Goal: Task Accomplishment & Management: Use online tool/utility

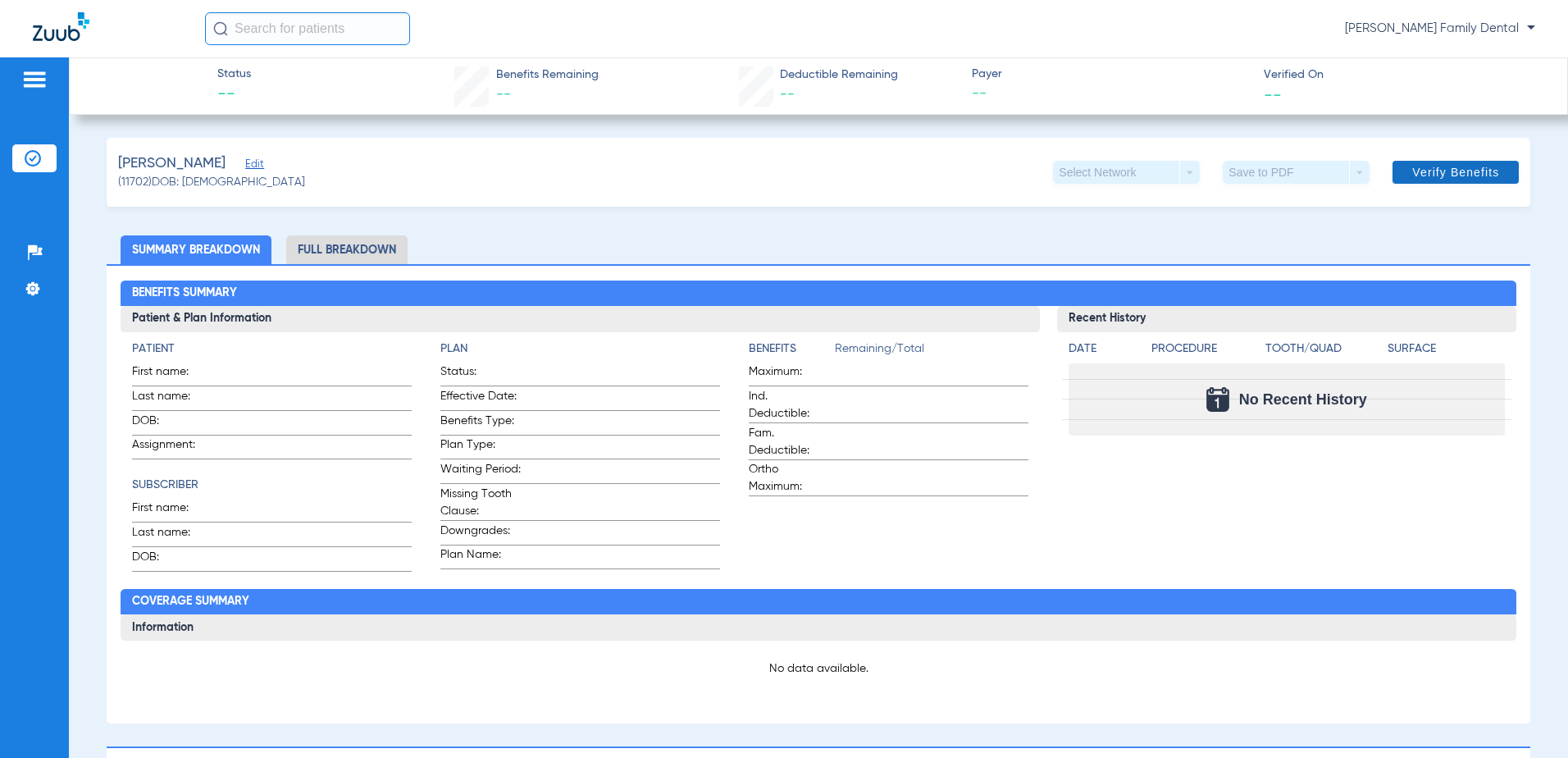
click at [1421, 158] on span at bounding box center [1455, 172] width 126 height 39
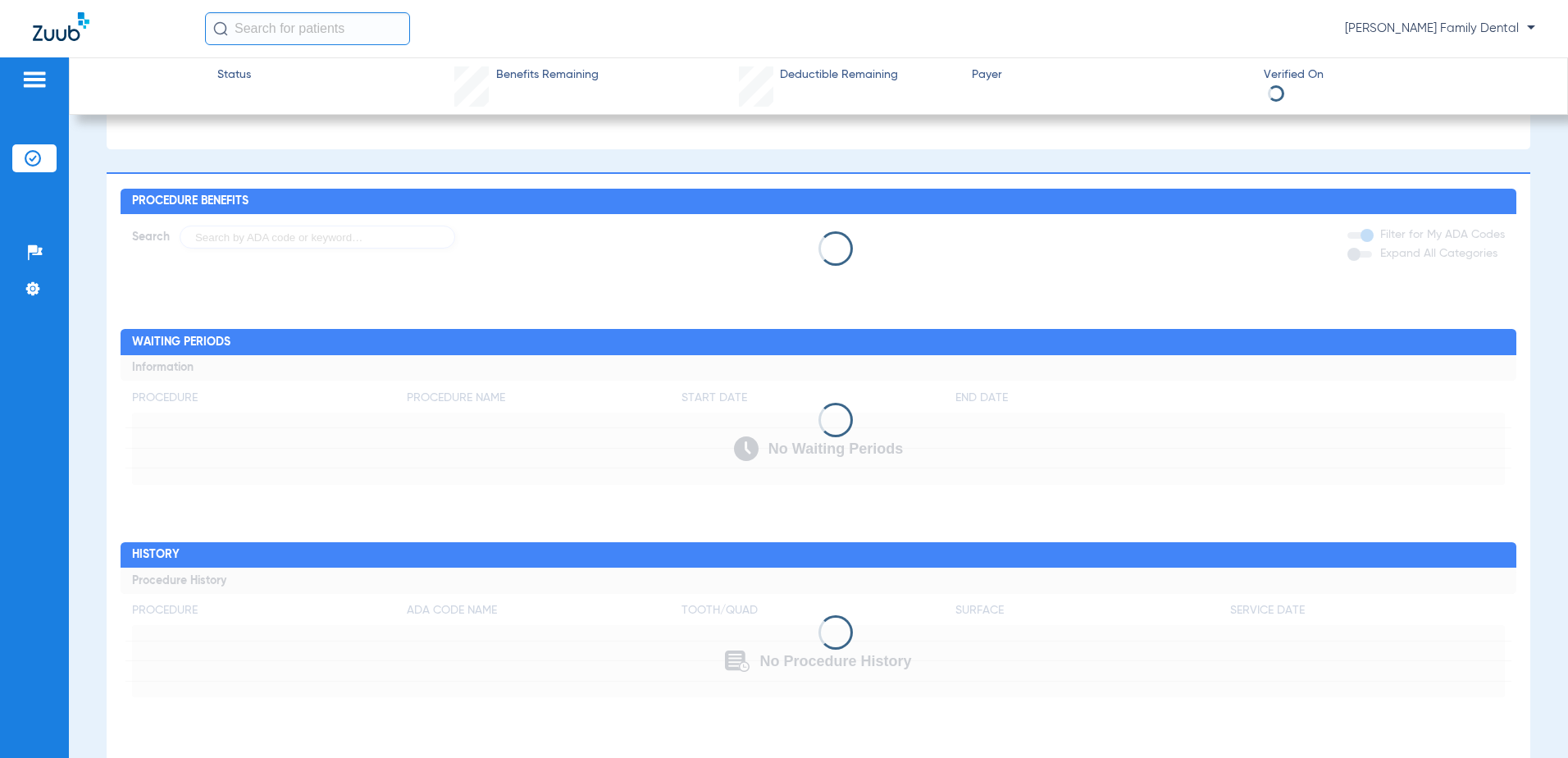
scroll to position [576, 0]
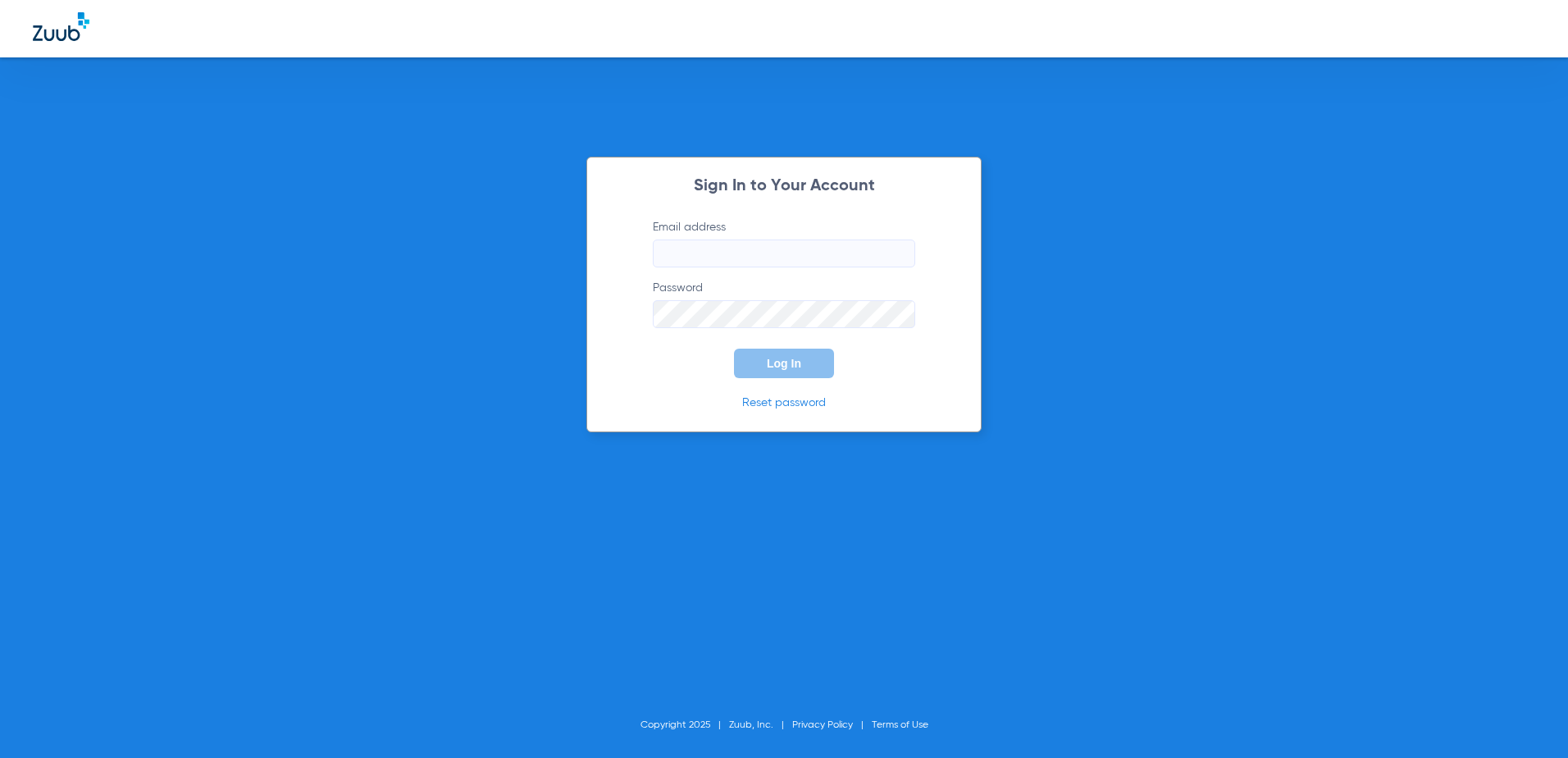
type input "[EMAIL_ADDRESS][DOMAIN_NAME]"
click at [818, 362] on button "Log In" at bounding box center [784, 363] width 101 height 29
type input "[EMAIL_ADDRESS][DOMAIN_NAME]"
click at [785, 352] on button "Log In" at bounding box center [784, 363] width 101 height 29
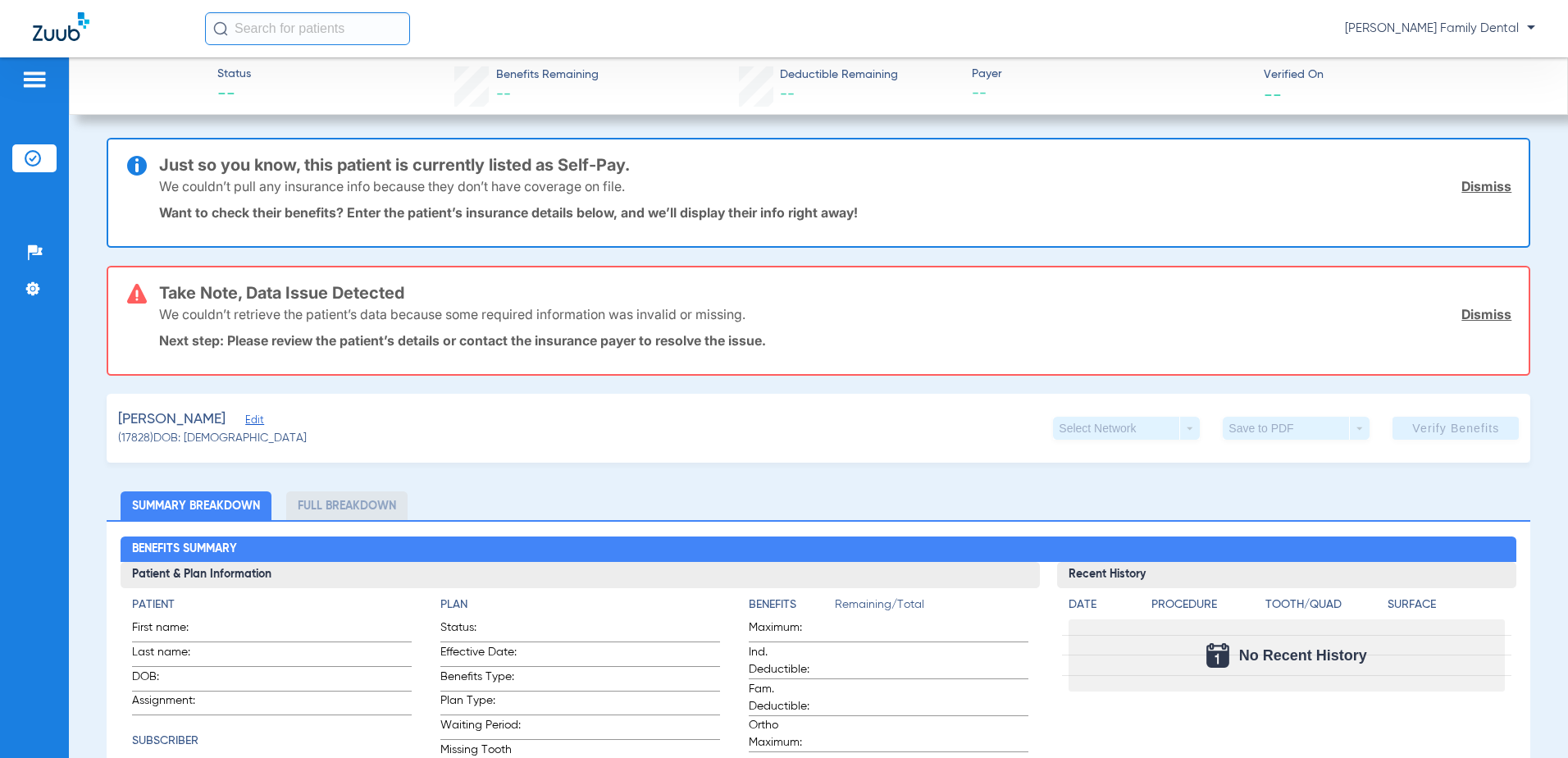
click at [1444, 429] on app-verify-button "Verify Benefits" at bounding box center [1455, 428] width 126 height 23
click at [1422, 413] on div "Palmer, Kathryn Edit (17828) DOB: 10/20/1984 Select Network arrow_drop_down Sav…" at bounding box center [819, 427] width 1425 height 69
